Goal: Transaction & Acquisition: Obtain resource

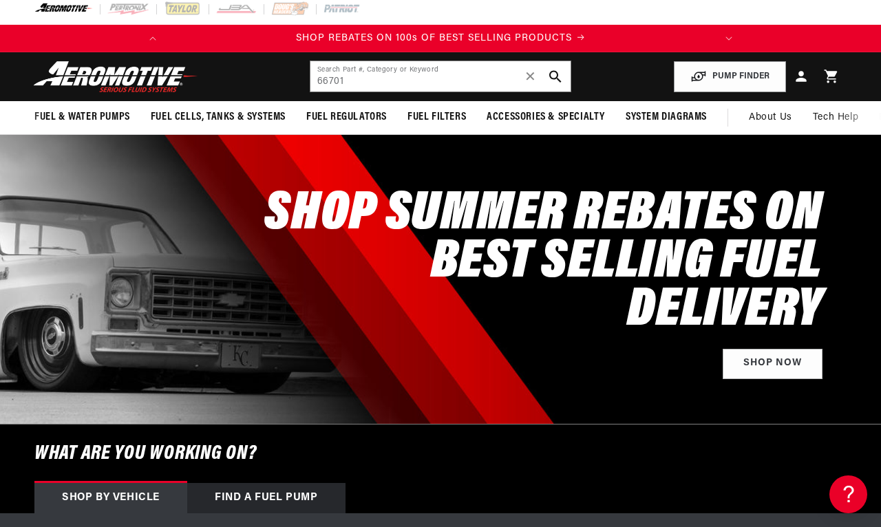
type input "66701"
click at [550, 80] on icon "search button" at bounding box center [555, 76] width 12 height 12
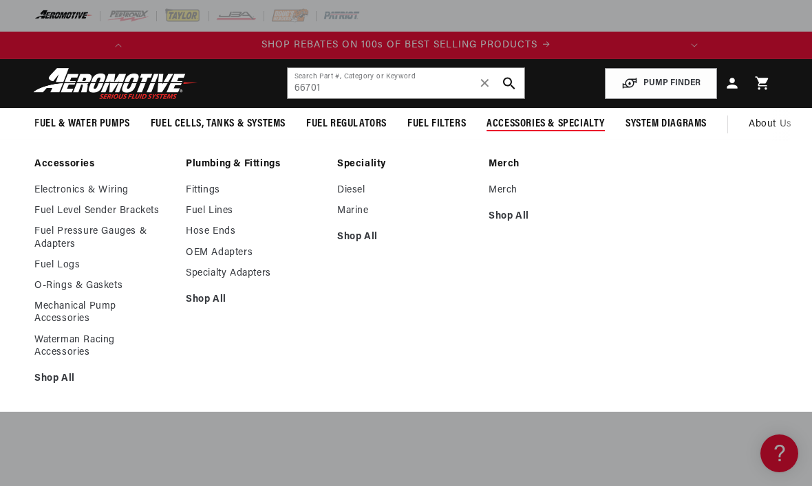
click at [108, 194] on link "Electronics & Wiring" at bounding box center [103, 190] width 138 height 12
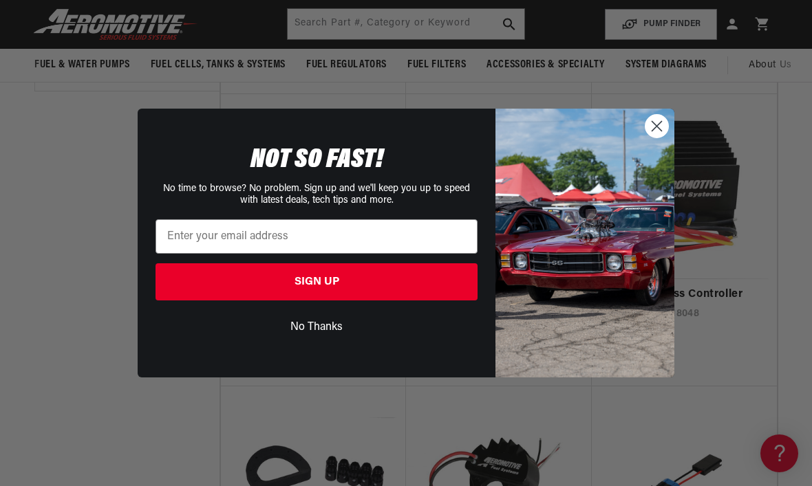
scroll to position [0, 544]
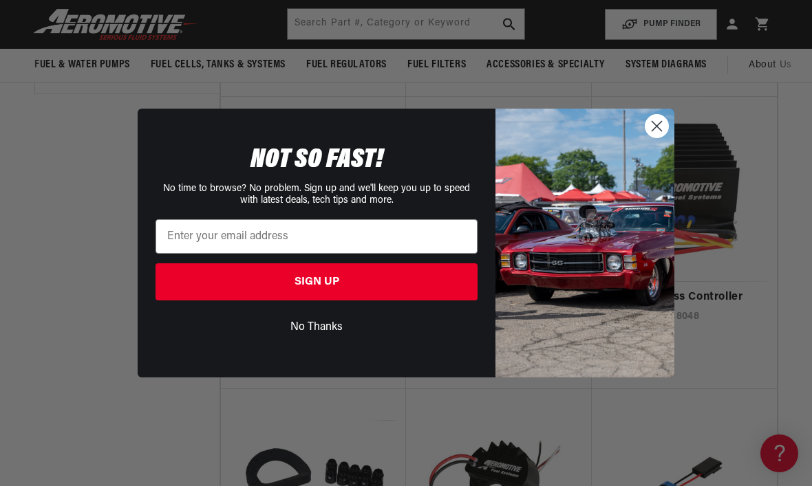
click at [668, 138] on icon "Close dialog" at bounding box center [657, 126] width 24 height 24
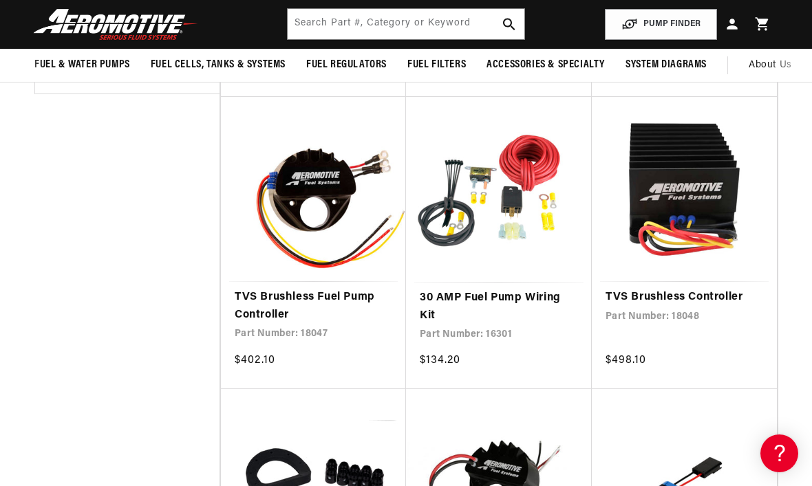
scroll to position [0, 0]
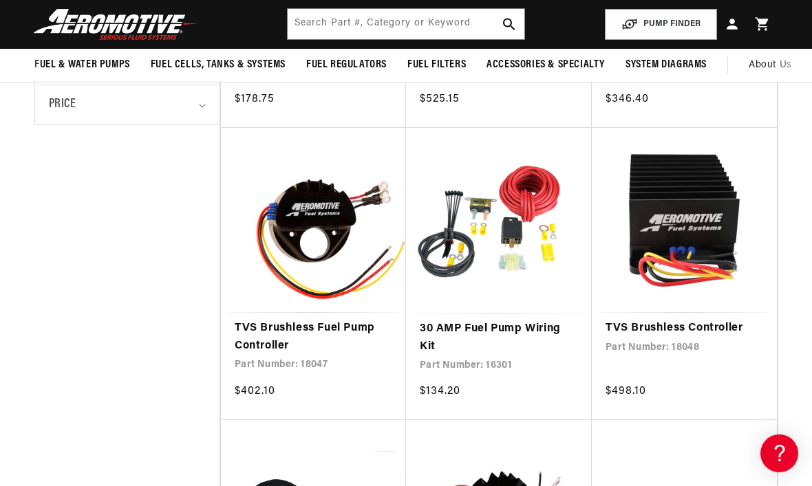
click at [518, 321] on link "30 AMP Fuel Pump Wiring Kit" at bounding box center [499, 338] width 158 height 35
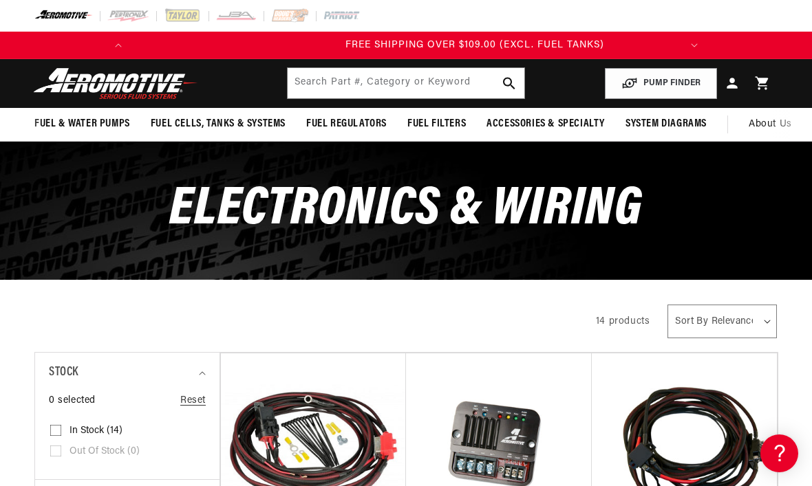
scroll to position [0, 544]
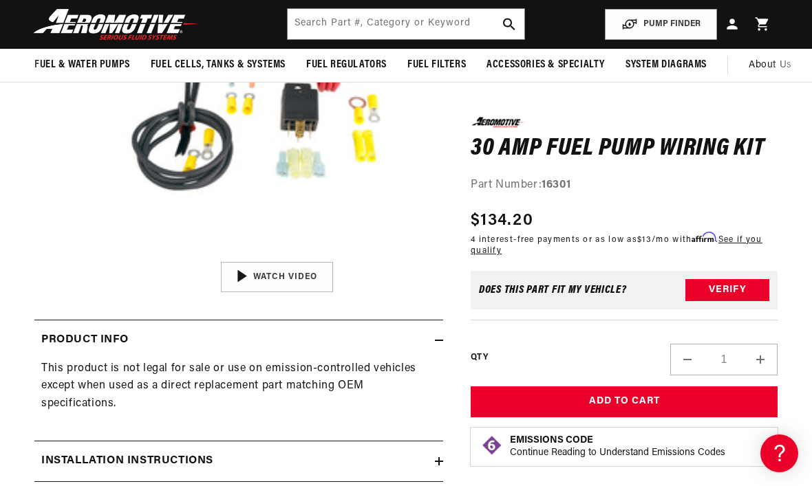
click at [110, 255] on button "Open media 1 in modal" at bounding box center [110, 255] width 0 height 0
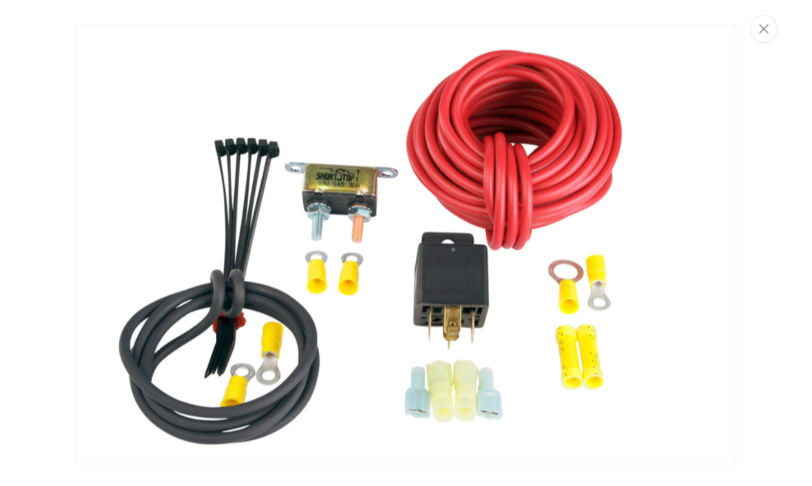
scroll to position [166, 0]
click at [764, 27] on icon "Close" at bounding box center [764, 29] width 10 height 10
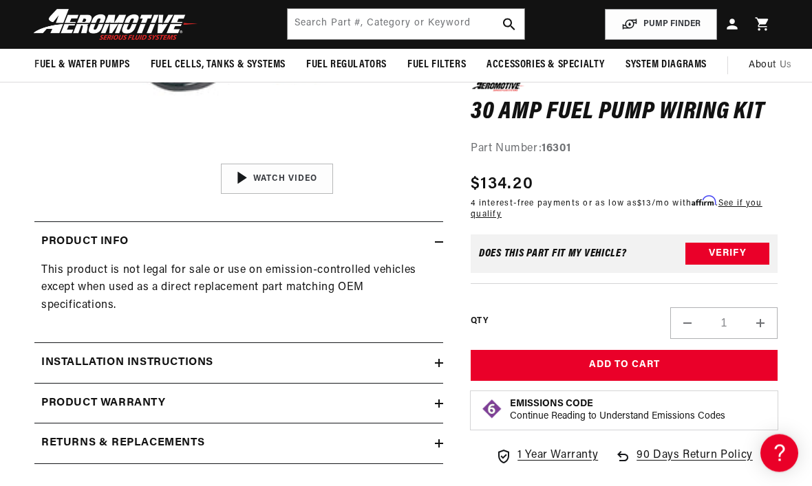
scroll to position [367, 0]
click at [441, 350] on summary "Installation Instructions" at bounding box center [238, 363] width 409 height 40
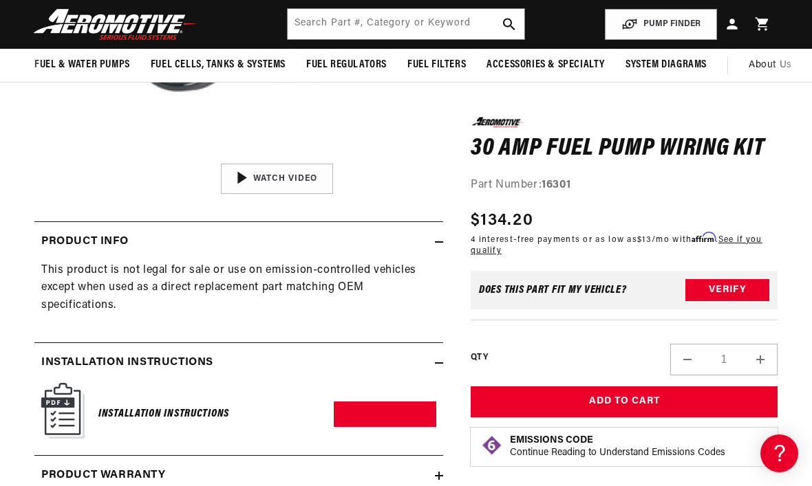
click at [68, 415] on img at bounding box center [62, 411] width 43 height 56
click at [73, 405] on img at bounding box center [62, 411] width 43 height 56
click at [164, 417] on h6 "Installation Instructions" at bounding box center [163, 414] width 131 height 19
click at [380, 412] on link "Download PDF" at bounding box center [385, 414] width 103 height 25
